Goal: Information Seeking & Learning: Find specific fact

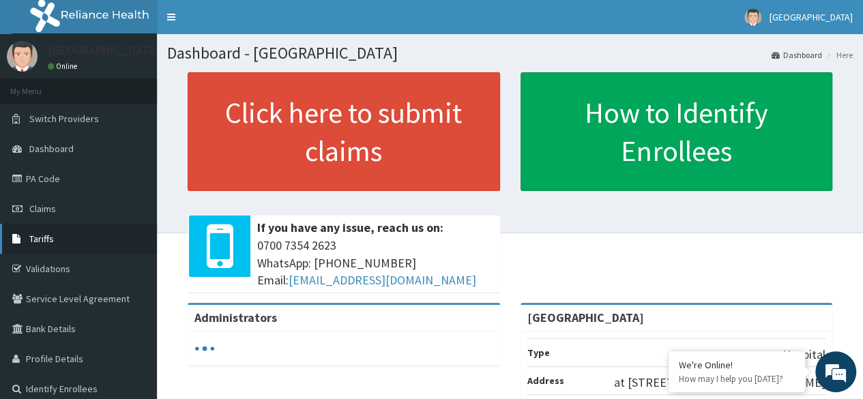
click at [42, 233] on span "Tariffs" at bounding box center [41, 239] width 25 height 12
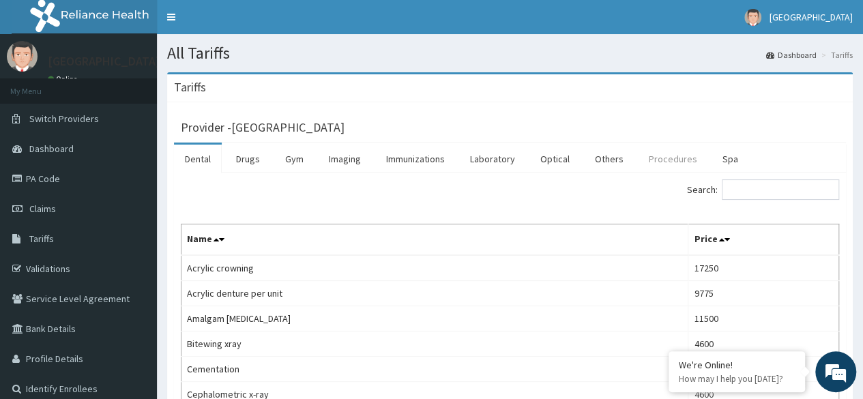
click at [662, 159] on link "Procedures" at bounding box center [673, 159] width 70 height 29
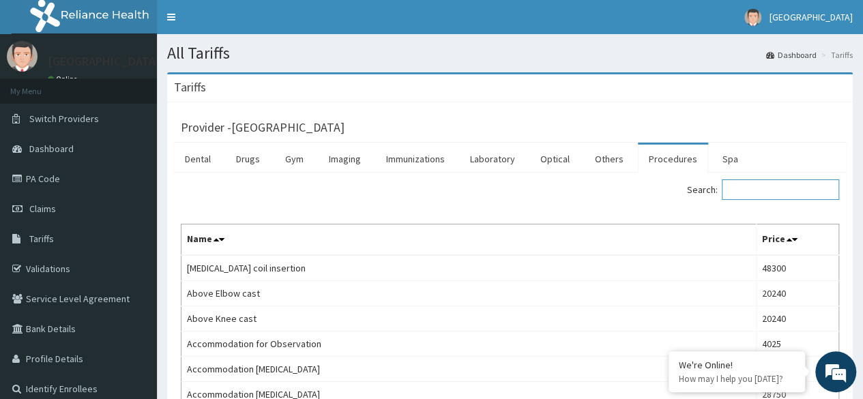
click at [754, 192] on input "Search:" at bounding box center [780, 189] width 117 height 20
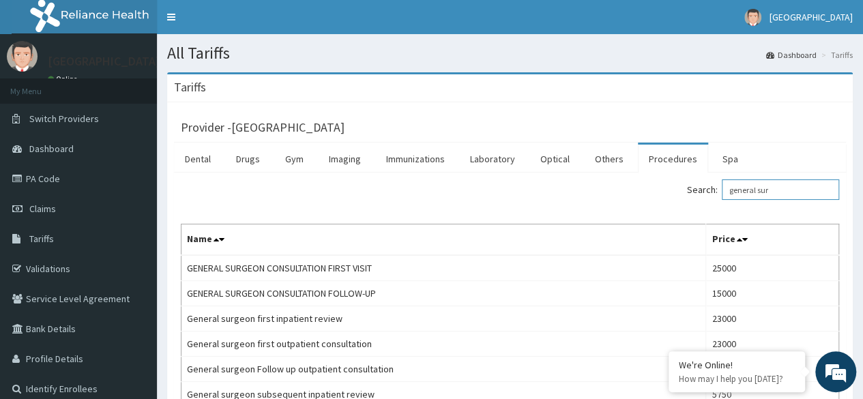
click at [794, 188] on input "general sur" at bounding box center [780, 189] width 117 height 20
type input "g"
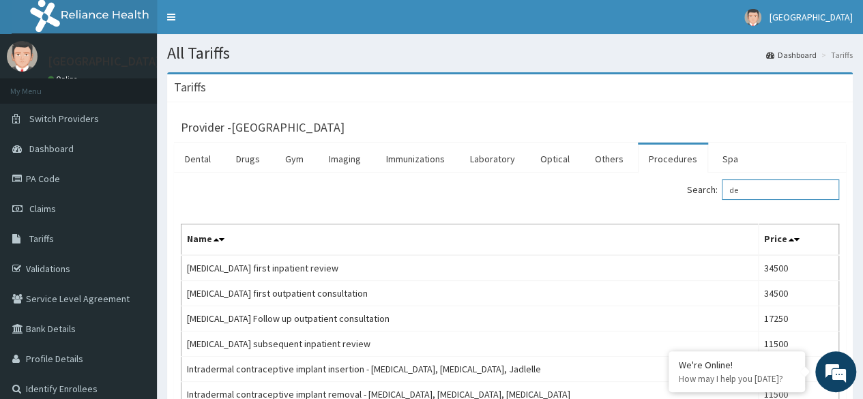
type input "d"
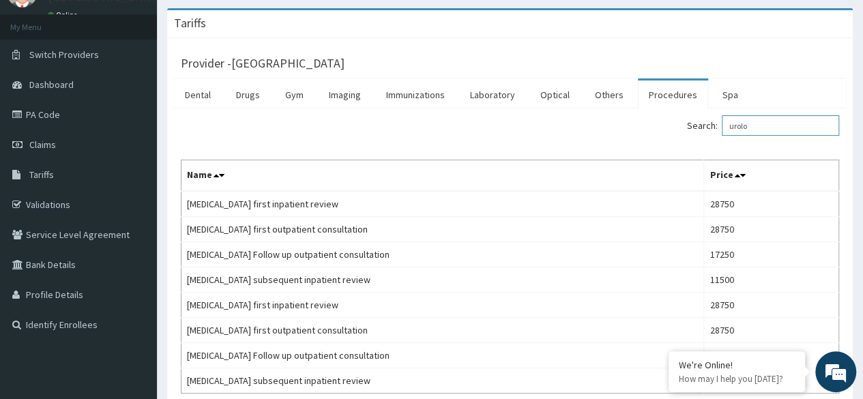
scroll to position [74, 0]
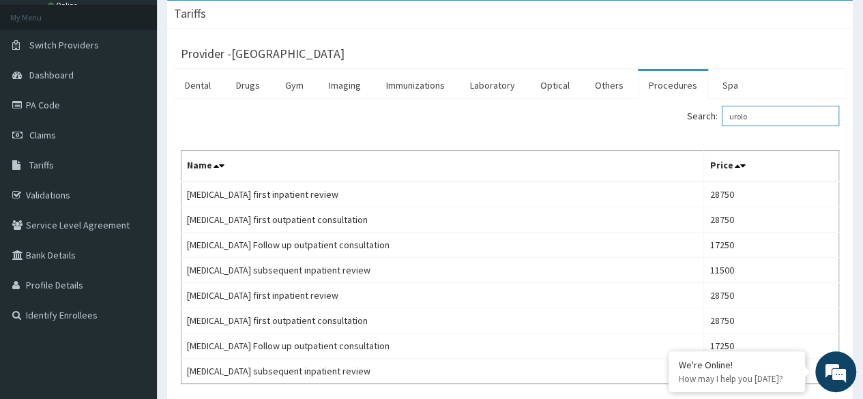
click at [774, 113] on input "urolo" at bounding box center [780, 116] width 117 height 20
type input "u"
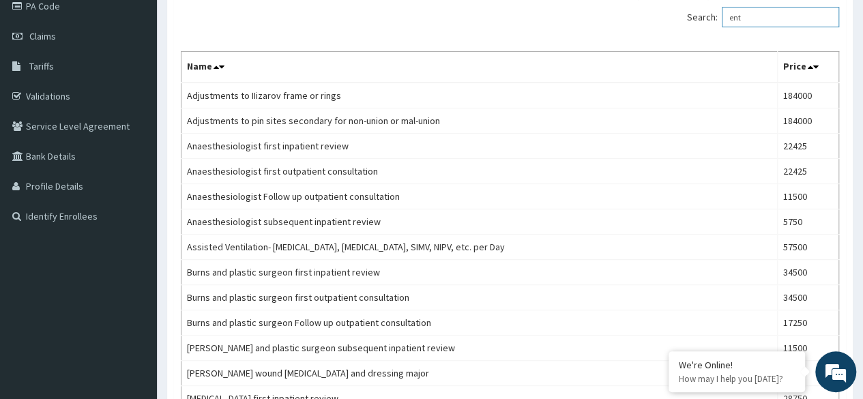
scroll to position [0, 0]
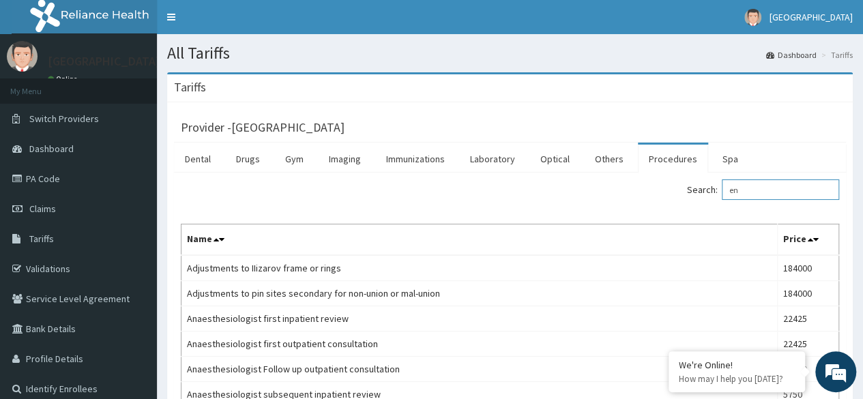
type input "e"
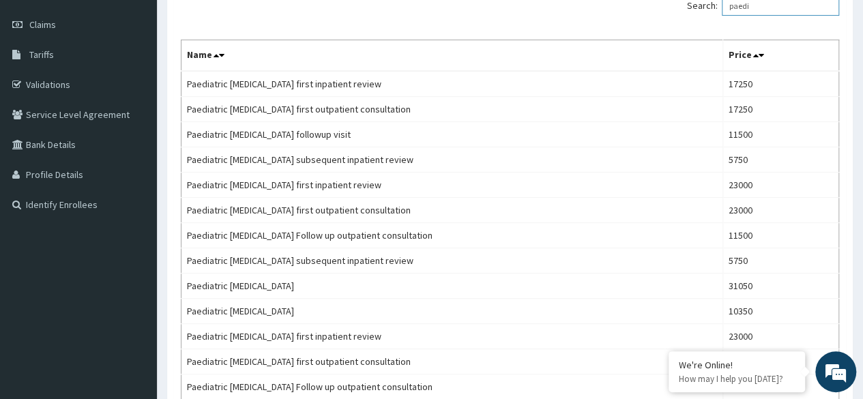
scroll to position [183, 0]
type input "paedi"
